Goal: Information Seeking & Learning: Learn about a topic

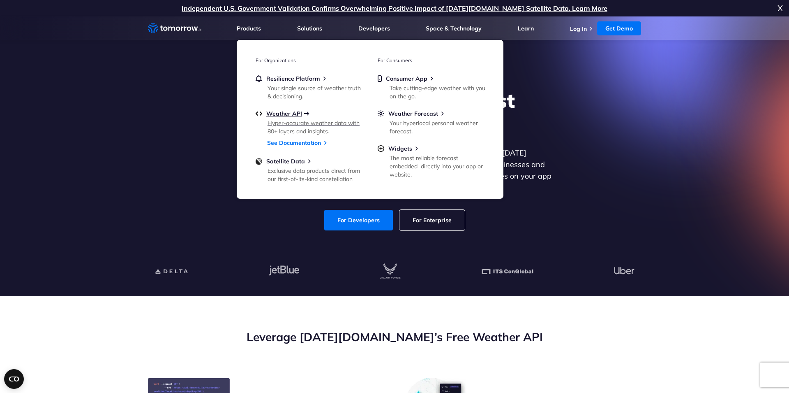
click at [286, 113] on span "Weather API" at bounding box center [284, 113] width 36 height 7
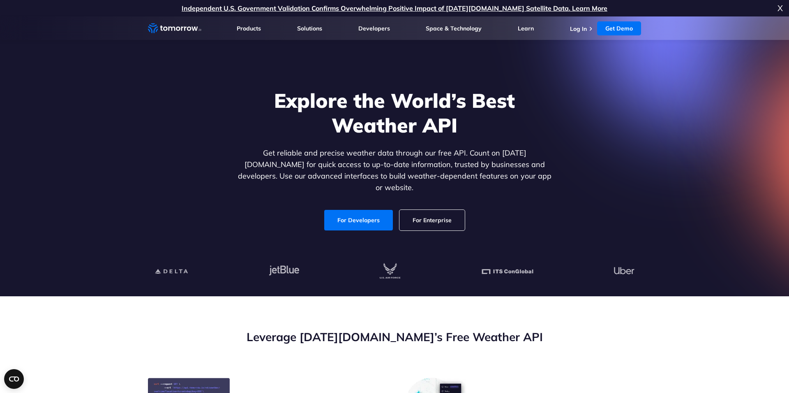
click at [779, 8] on span "X" at bounding box center [780, 8] width 5 height 16
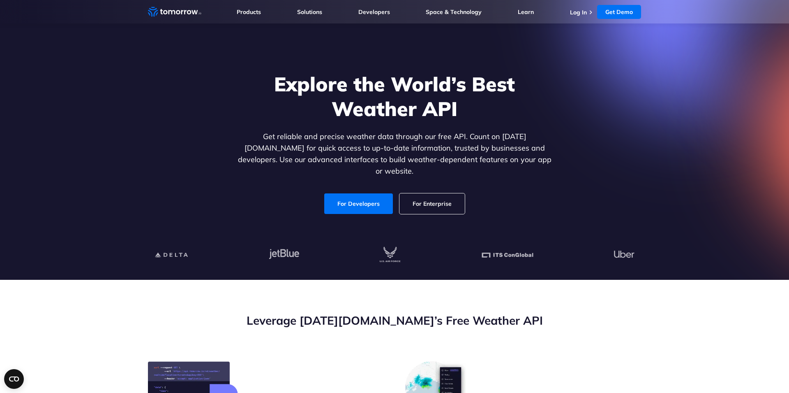
click at [700, 120] on section "Explore the World’s Best Weather API Get reliable and precise weather data thro…" at bounding box center [394, 140] width 789 height 280
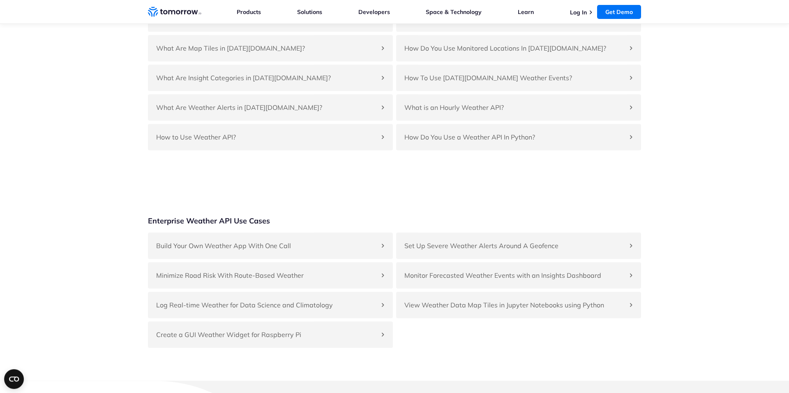
scroll to position [1912, 0]
